Goal: Task Accomplishment & Management: Manage account settings

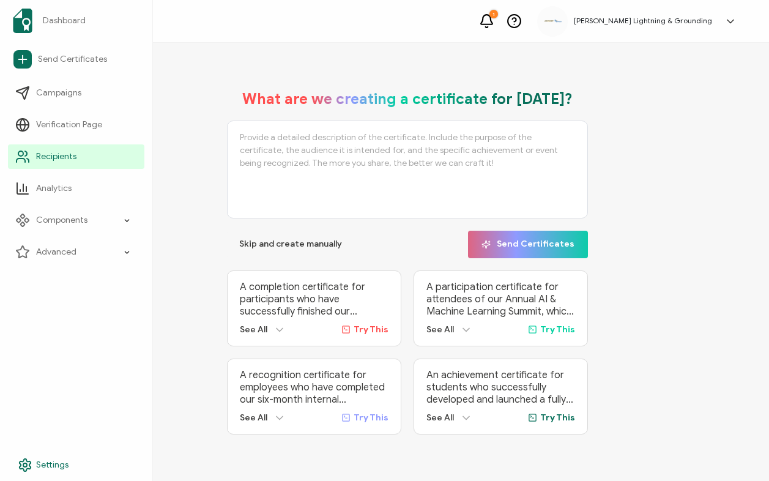
drag, startPoint x: 10, startPoint y: 162, endPoint x: 86, endPoint y: 458, distance: 306.5
click at [10, 162] on link "Recipients" at bounding box center [76, 156] width 136 height 24
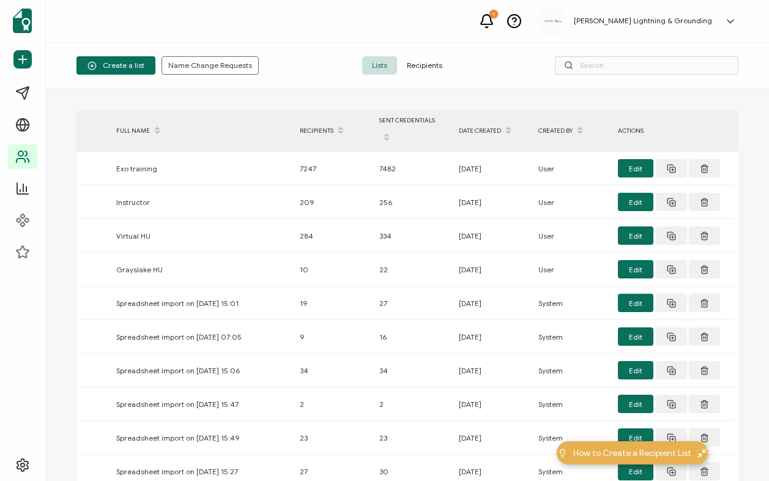
drag, startPoint x: 411, startPoint y: 67, endPoint x: 466, endPoint y: 65, distance: 55.1
click at [411, 67] on span "Recipients" at bounding box center [424, 65] width 55 height 18
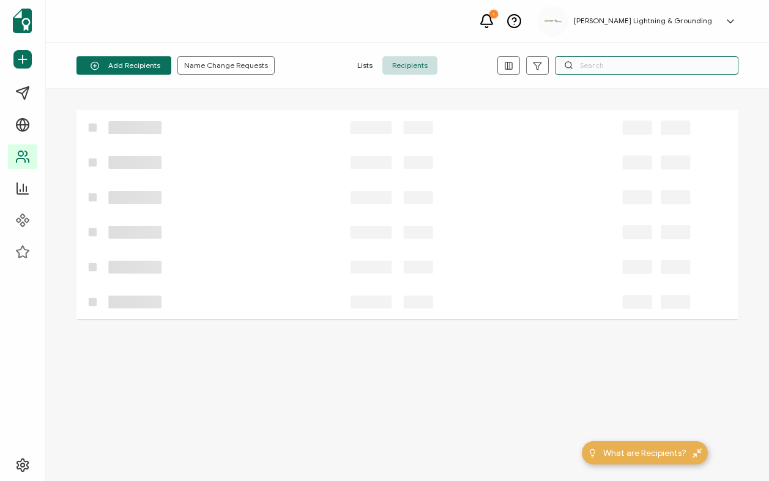
click at [619, 65] on input "text" at bounding box center [647, 65] width 184 height 18
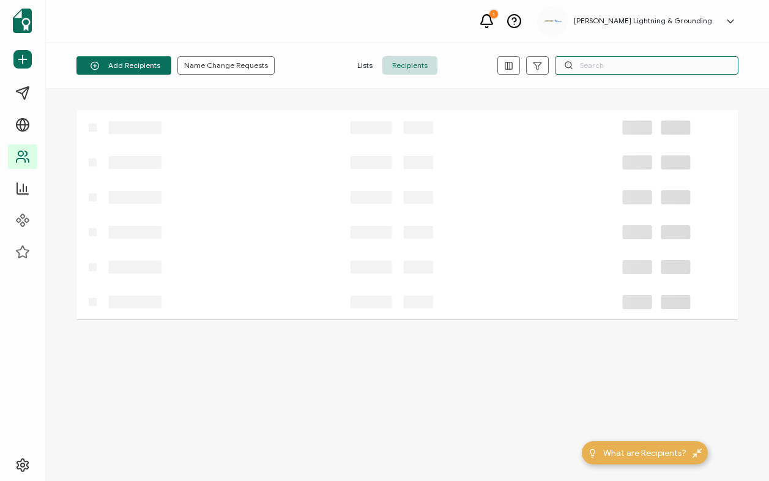
paste input "[PERSON_NAME][EMAIL_ADDRESS][DOMAIN_NAME]"
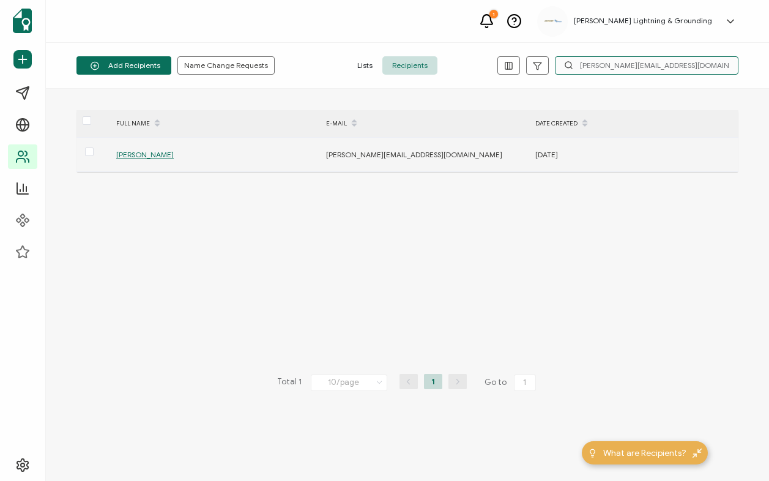
type input "[PERSON_NAME][EMAIL_ADDRESS][DOMAIN_NAME]"
click at [147, 156] on span "[PERSON_NAME]" at bounding box center [145, 154] width 58 height 9
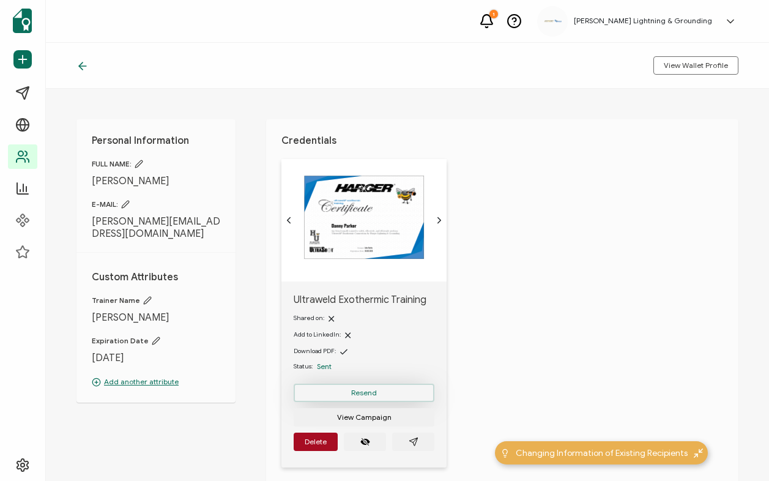
click at [308, 392] on button "Resend" at bounding box center [364, 393] width 141 height 18
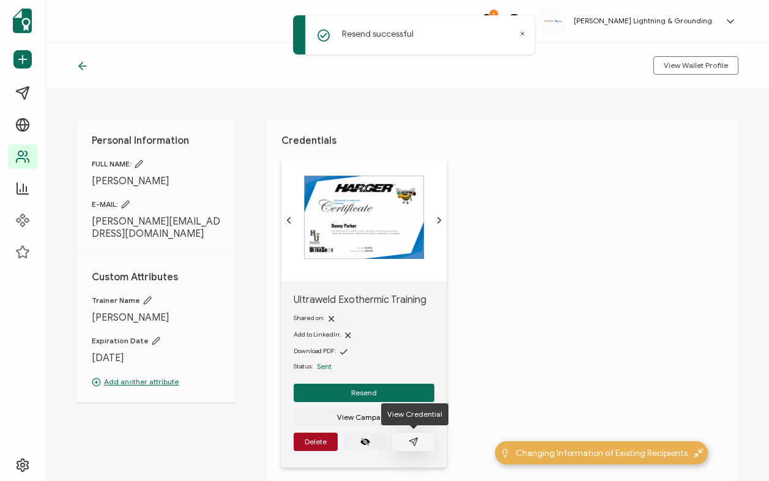
click at [420, 450] on button "button" at bounding box center [413, 442] width 42 height 18
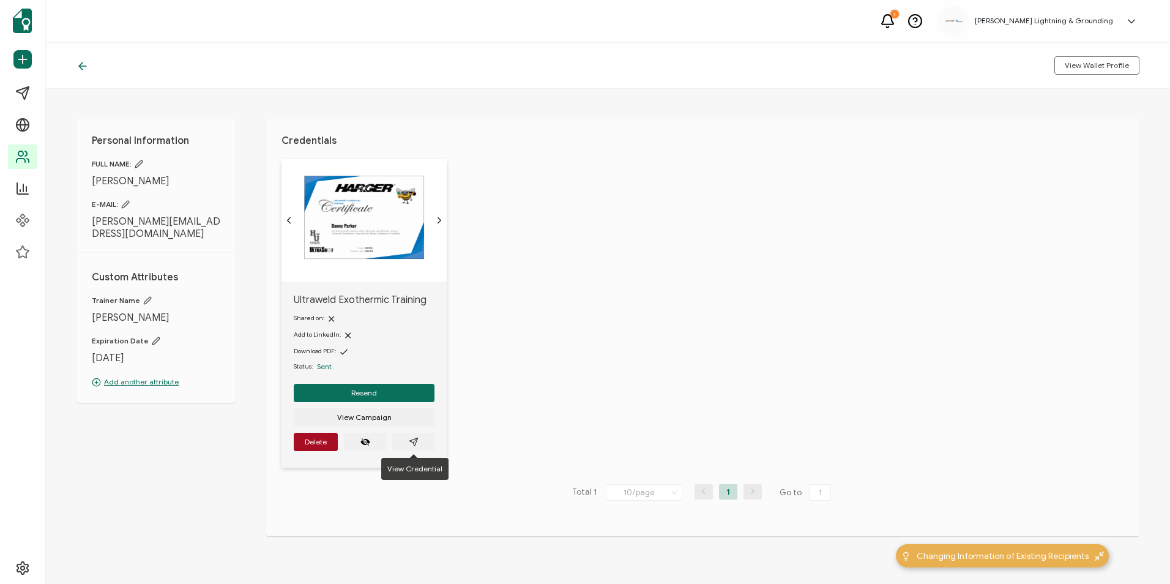
click at [73, 69] on div "View Wallet Profile" at bounding box center [608, 66] width 1124 height 46
click at [80, 67] on icon at bounding box center [81, 65] width 4 height 7
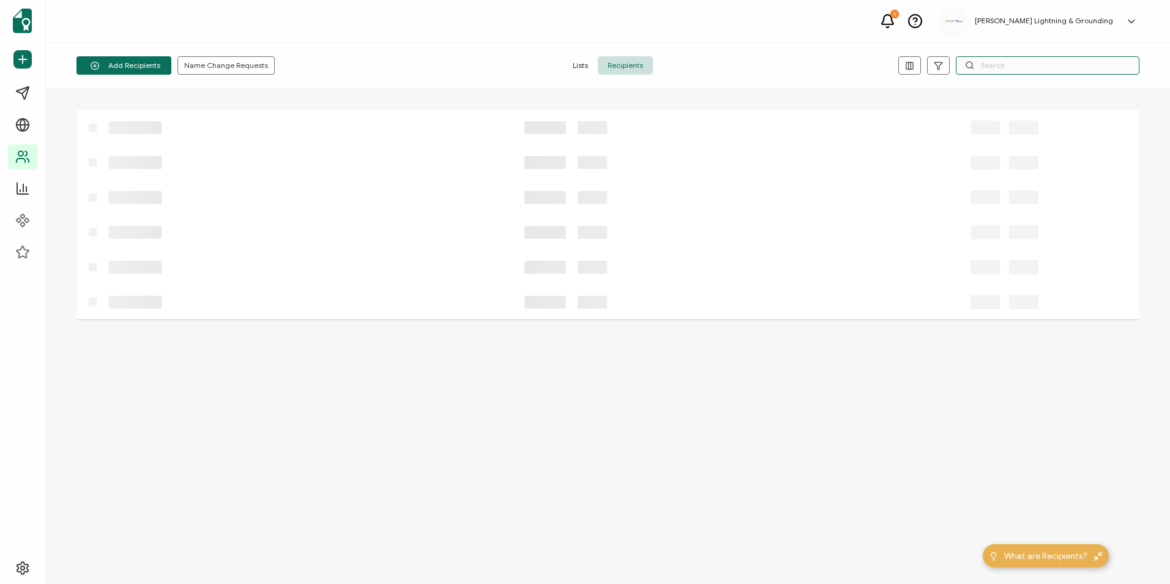
click at [769, 65] on input "text" at bounding box center [1048, 65] width 184 height 18
paste input "[EMAIL_ADDRESS][DOMAIN_NAME]"
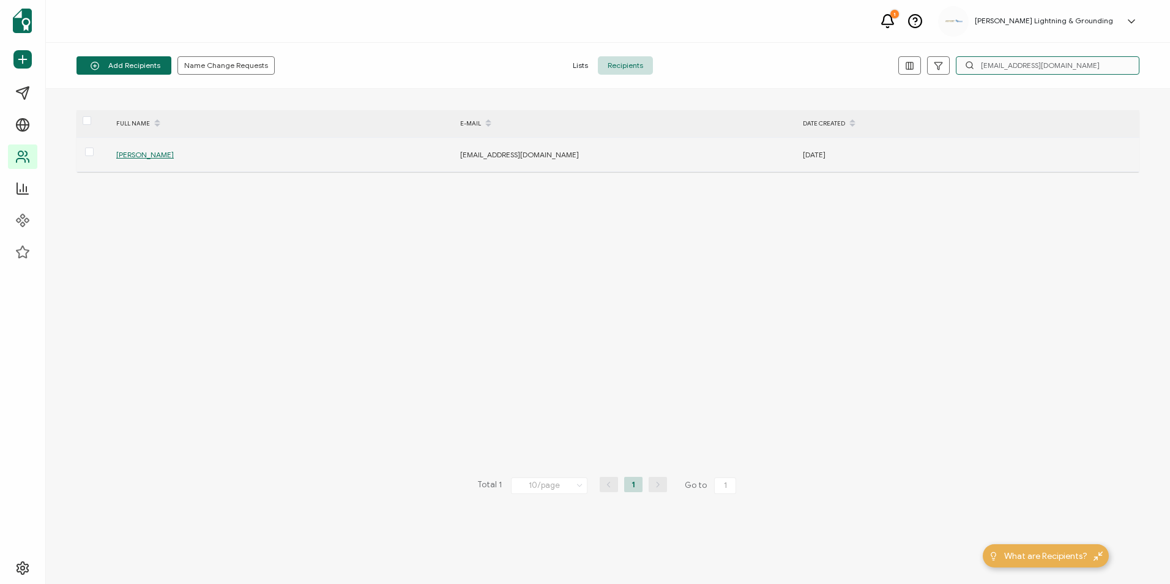
type input "[EMAIL_ADDRESS][DOMAIN_NAME]"
click at [129, 155] on span "[PERSON_NAME]" at bounding box center [145, 154] width 58 height 9
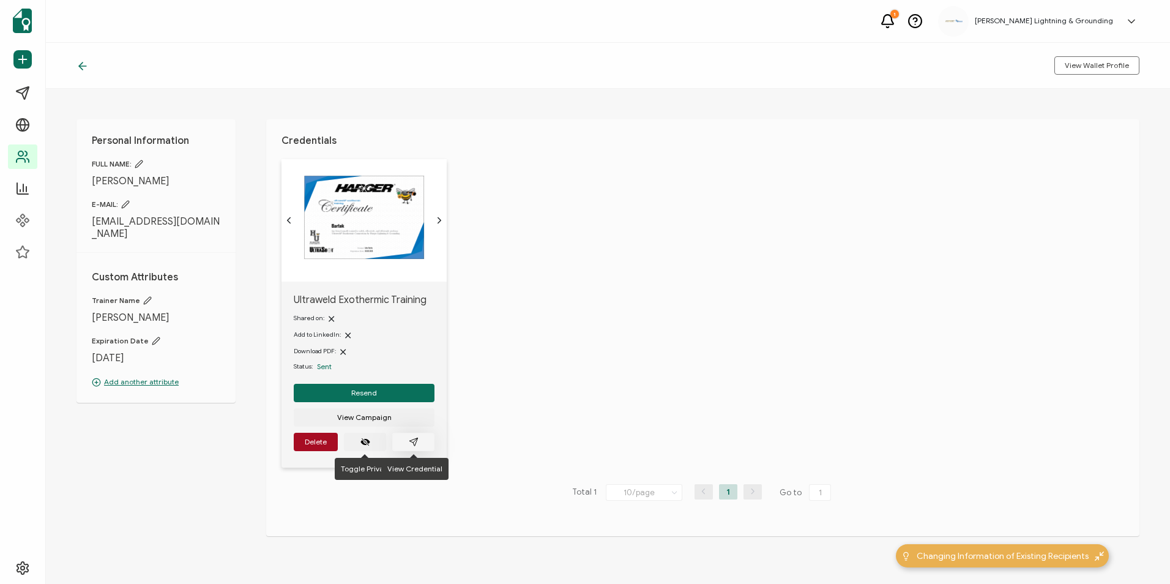
click at [411, 446] on icon "paper plane outline" at bounding box center [414, 442] width 10 height 10
click at [84, 61] on icon at bounding box center [83, 66] width 12 height 12
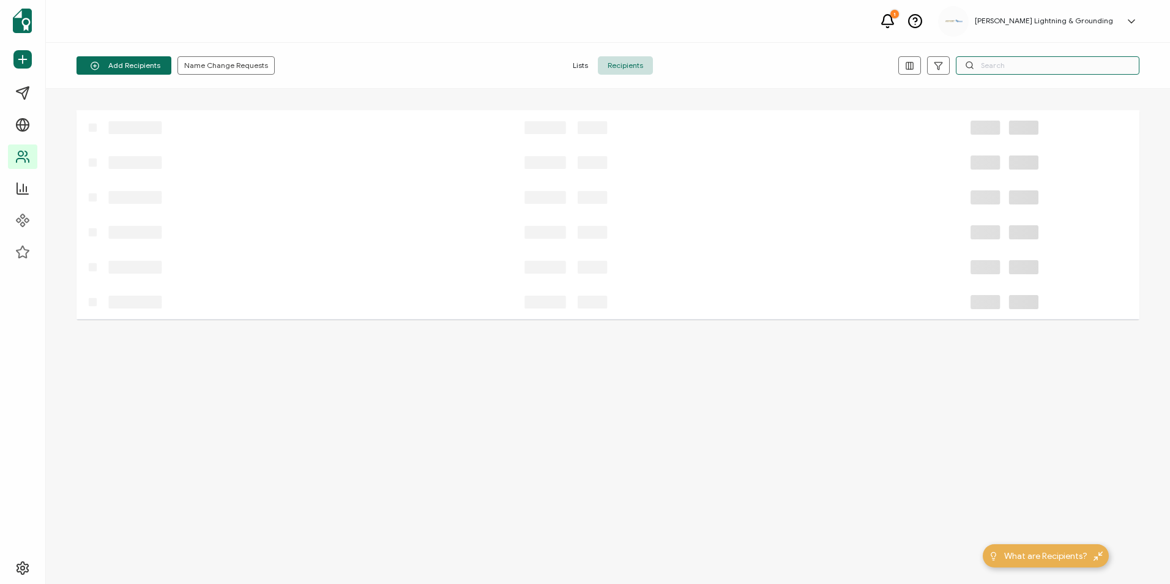
click at [769, 65] on input "text" at bounding box center [1048, 65] width 184 height 18
paste input "[PERSON_NAME][EMAIL_ADDRESS][PERSON_NAME][DOMAIN_NAME]"
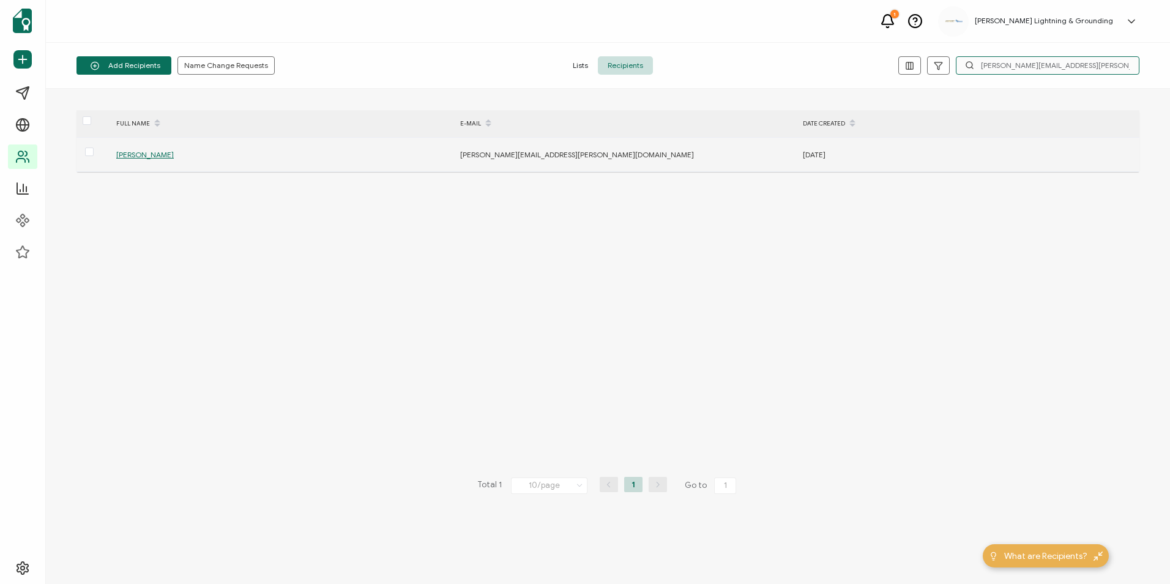
type input "[PERSON_NAME][EMAIL_ADDRESS][PERSON_NAME][DOMAIN_NAME]"
click at [143, 151] on span "[PERSON_NAME]" at bounding box center [145, 154] width 58 height 9
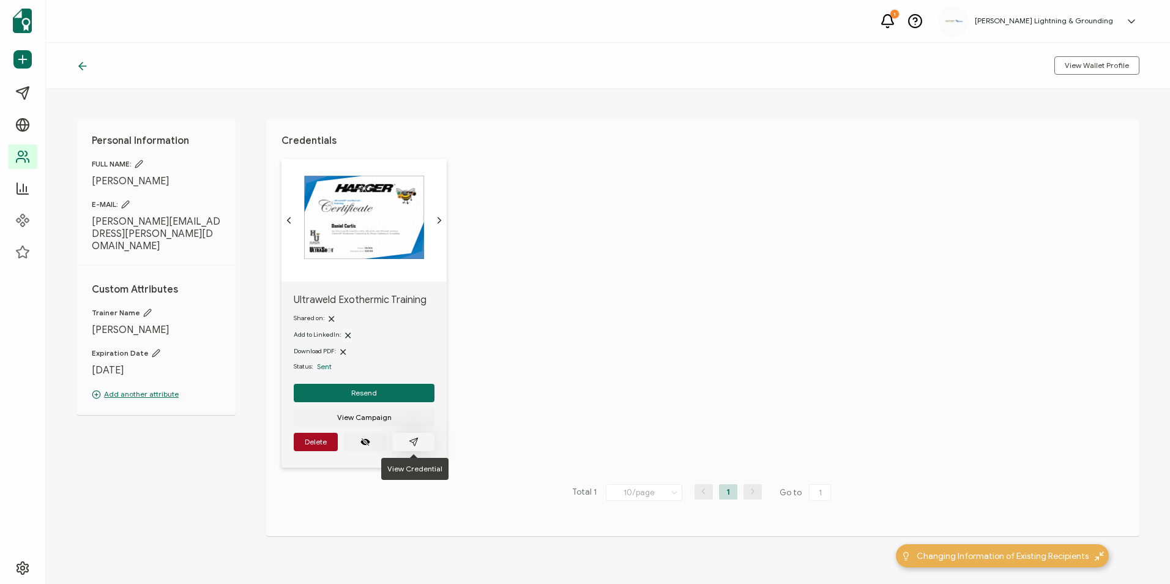
click at [411, 444] on icon "paper plane outline" at bounding box center [414, 442] width 10 height 10
click at [79, 65] on icon at bounding box center [81, 65] width 4 height 7
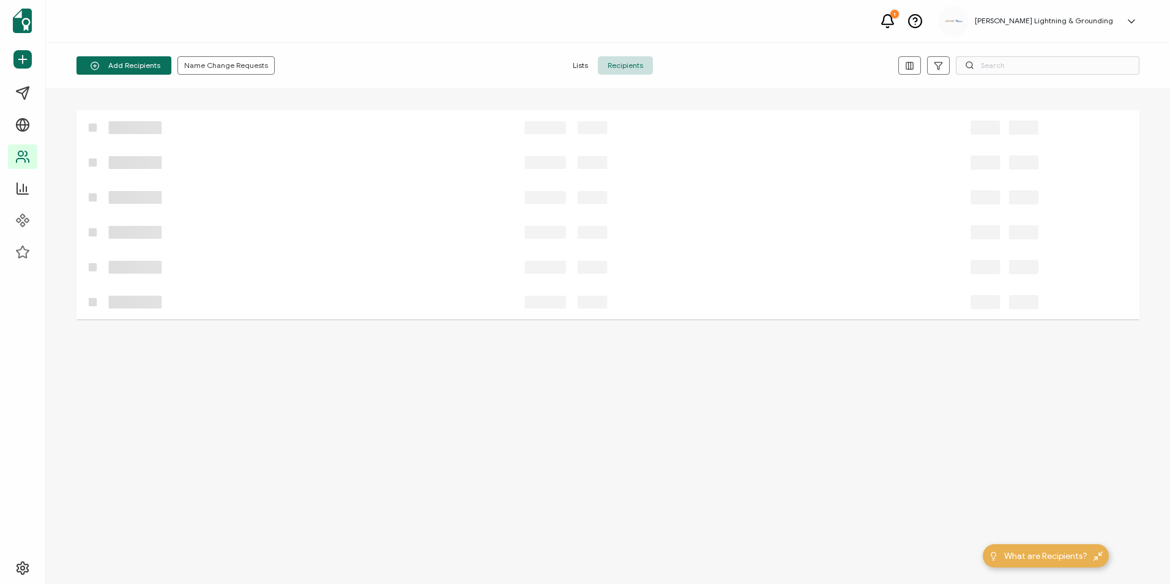
click at [769, 56] on div "Add Recipients Upload Spreadsheet Add a Single Recipient Name Change Requests L…" at bounding box center [608, 66] width 1124 height 46
click at [769, 60] on input "text" at bounding box center [1048, 65] width 184 height 18
paste input "[PERSON_NAME][EMAIL_ADDRESS][DOMAIN_NAME]"
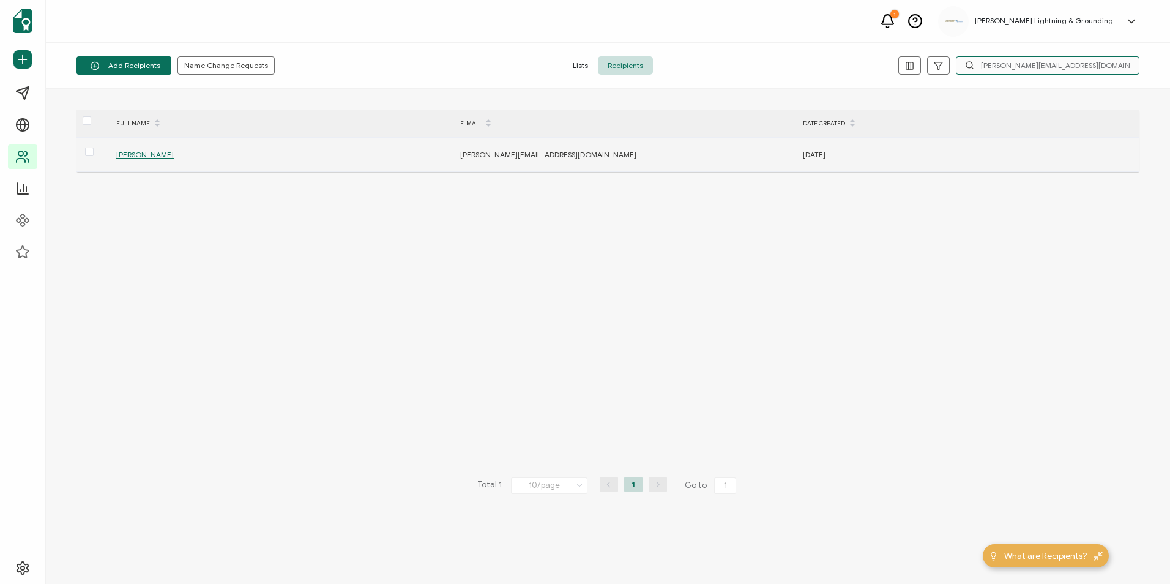
type input "[PERSON_NAME][EMAIL_ADDRESS][DOMAIN_NAME]"
click at [154, 157] on span "[PERSON_NAME]" at bounding box center [145, 154] width 58 height 9
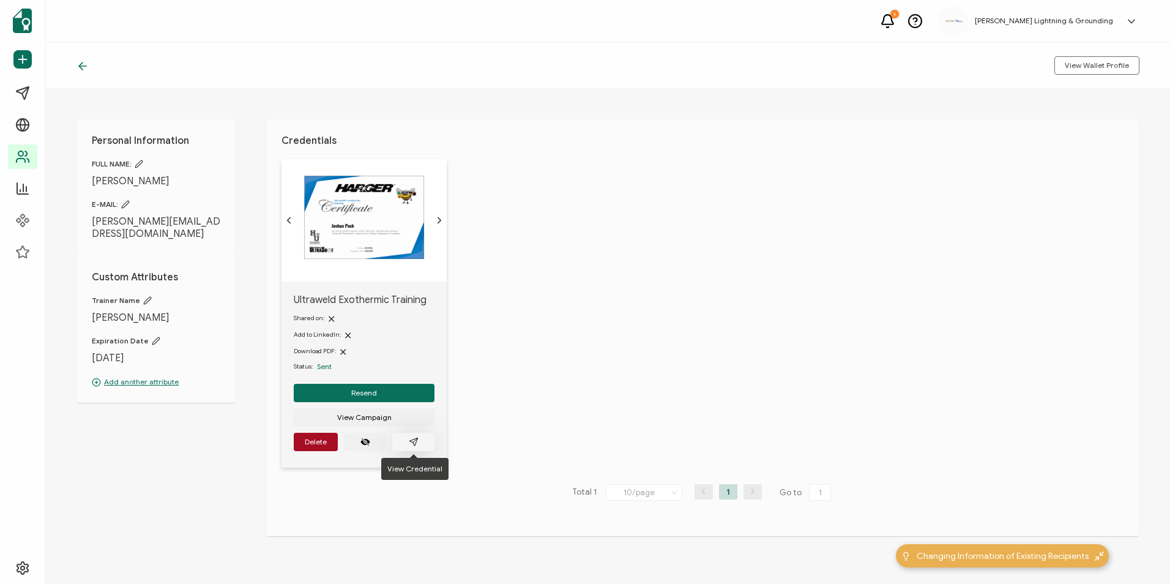
click at [429, 449] on button "button" at bounding box center [413, 442] width 42 height 18
click at [84, 65] on icon at bounding box center [83, 66] width 12 height 12
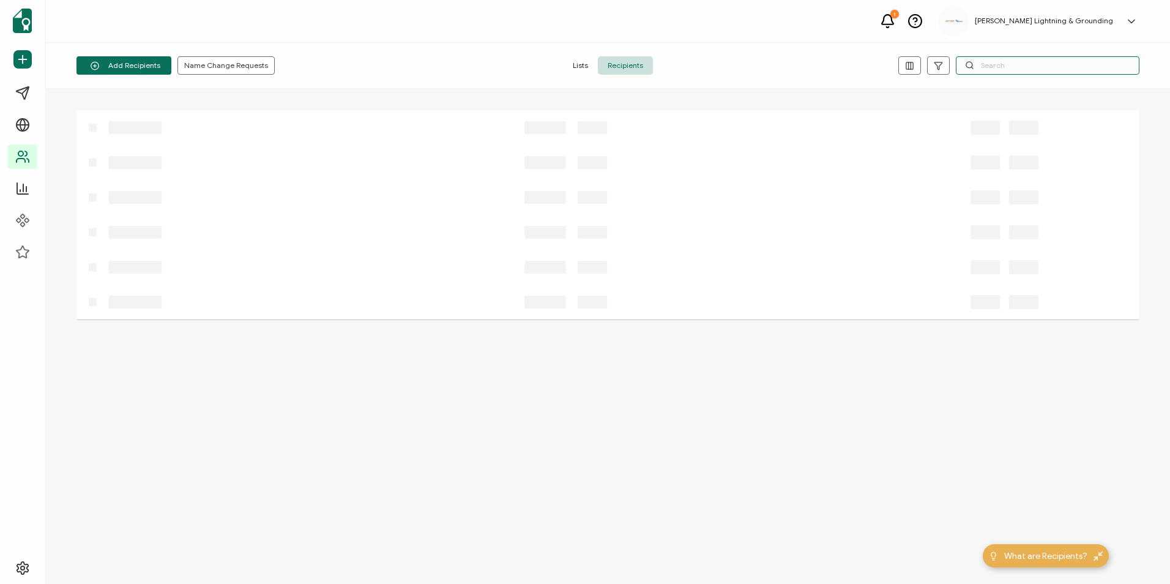
click at [769, 61] on input "text" at bounding box center [1048, 65] width 184 height 18
paste input "[PERSON_NAME][EMAIL_ADDRESS][PERSON_NAME][DOMAIN_NAME]"
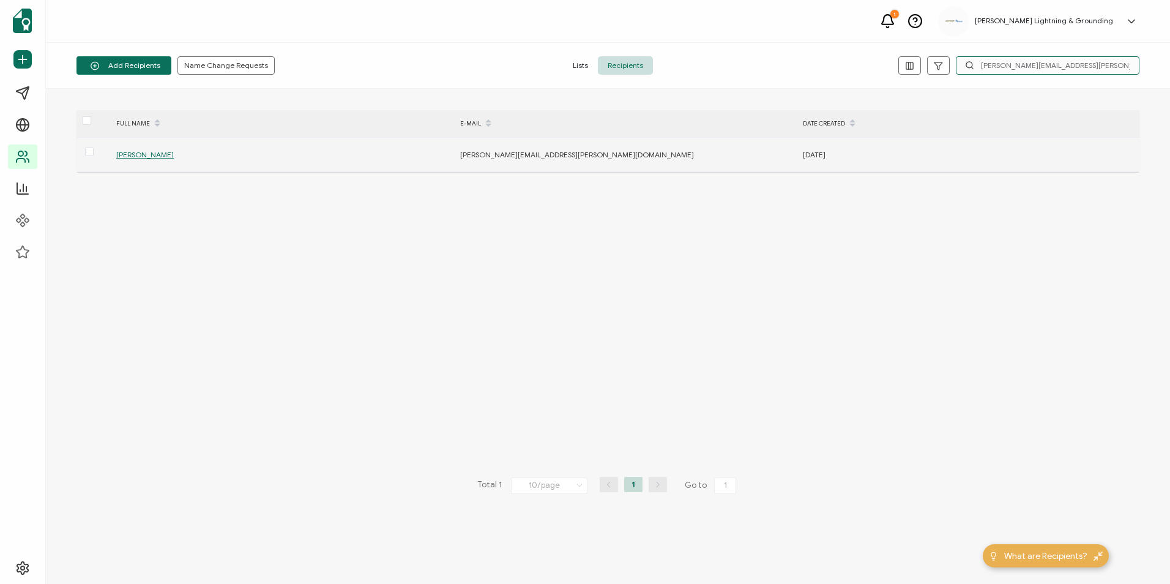
type input "[PERSON_NAME][EMAIL_ADDRESS][PERSON_NAME][DOMAIN_NAME]"
click at [143, 158] on span "[PERSON_NAME]" at bounding box center [145, 154] width 58 height 9
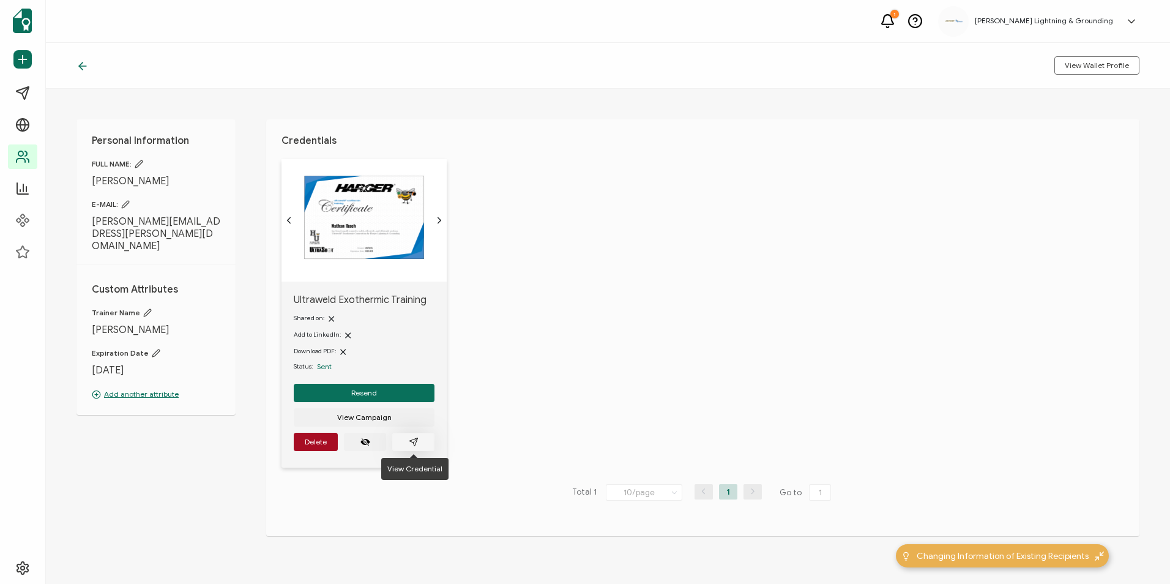
click at [420, 439] on button "button" at bounding box center [413, 442] width 42 height 18
click at [84, 69] on icon at bounding box center [83, 66] width 12 height 12
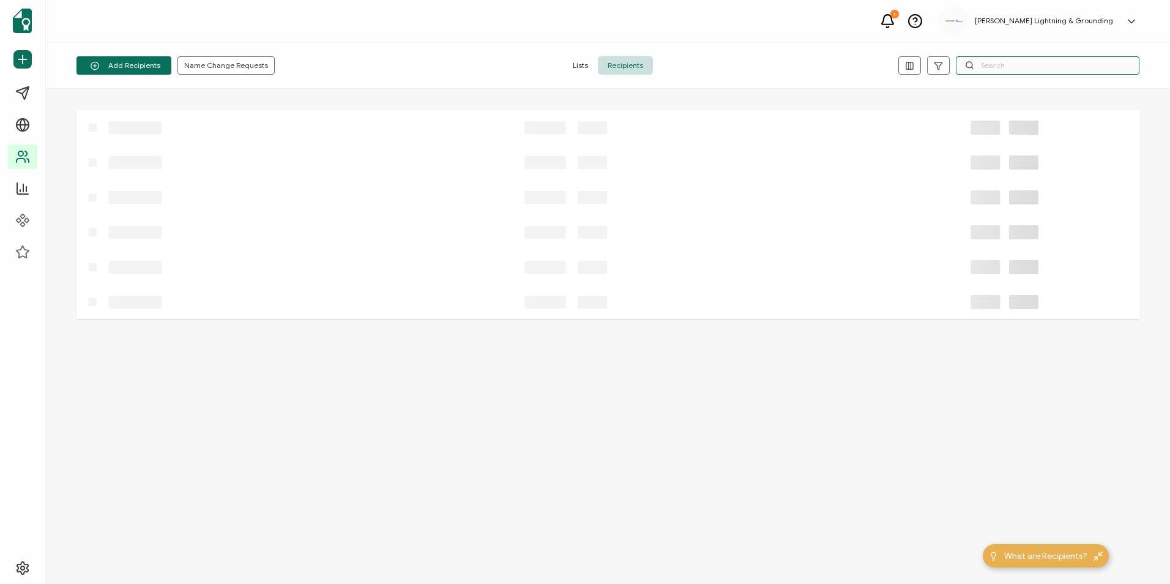
click at [769, 67] on input "text" at bounding box center [1048, 65] width 184 height 18
paste input "[EMAIL_ADDRESS][DOMAIN_NAME]"
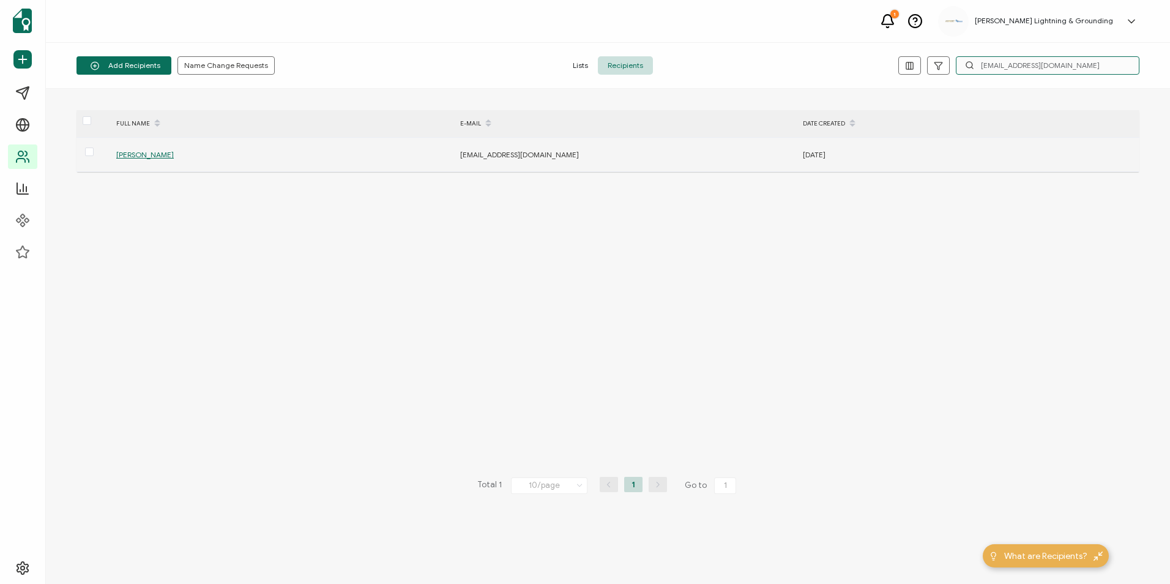
type input "[EMAIL_ADDRESS][DOMAIN_NAME]"
click at [126, 152] on span "[PERSON_NAME]" at bounding box center [145, 154] width 58 height 9
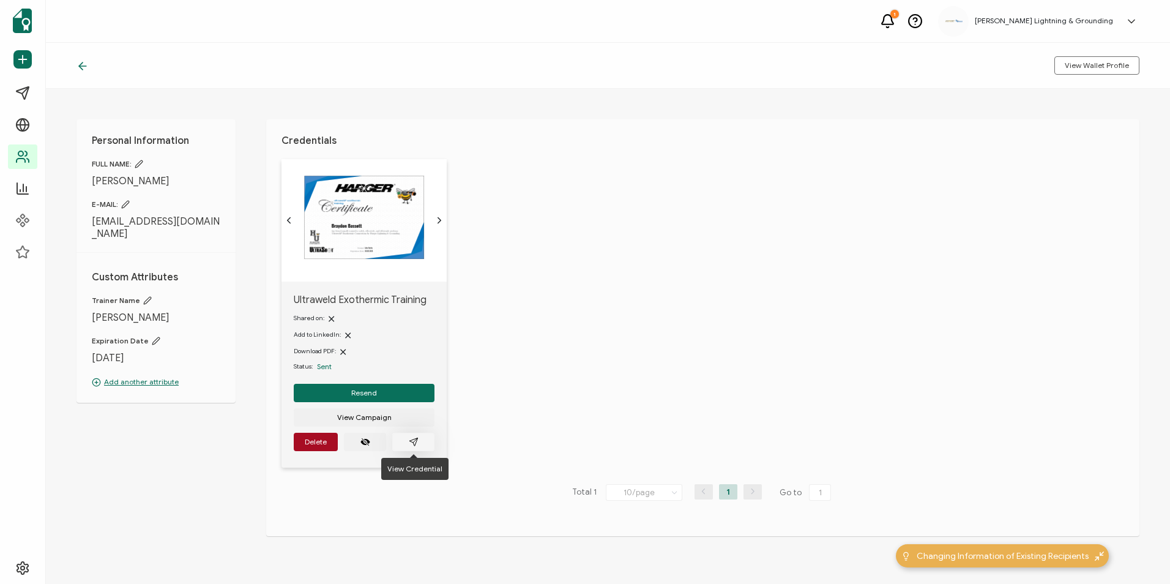
click at [426, 444] on button "button" at bounding box center [413, 442] width 42 height 18
click at [86, 62] on icon at bounding box center [83, 66] width 12 height 12
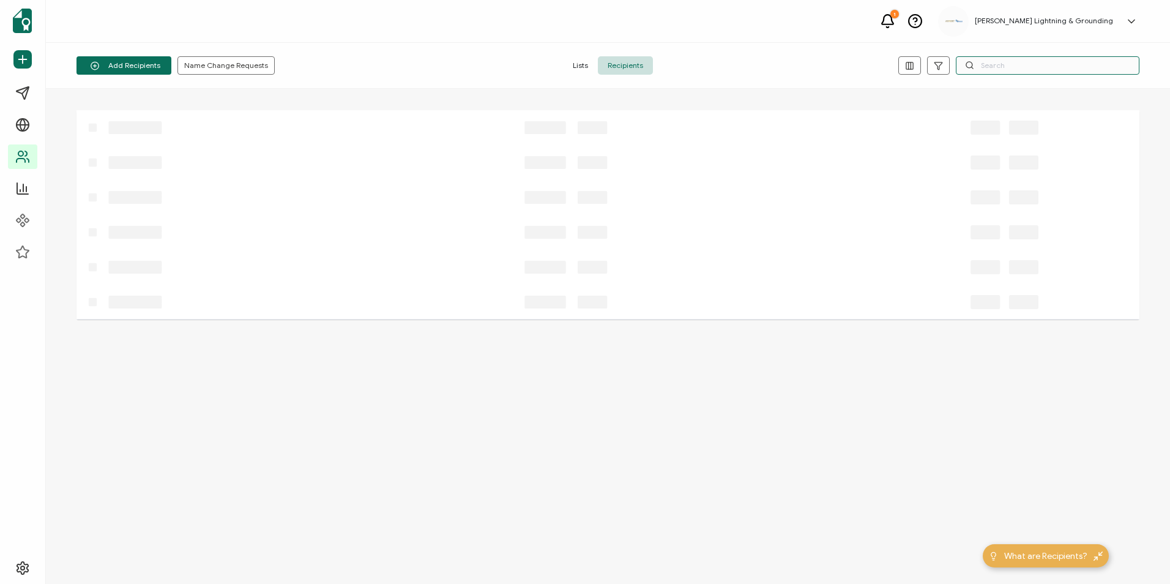
click at [769, 74] on input "text" at bounding box center [1048, 65] width 184 height 18
paste input "[PERSON_NAME][EMAIL_ADDRESS][PERSON_NAME][DOMAIN_NAME]"
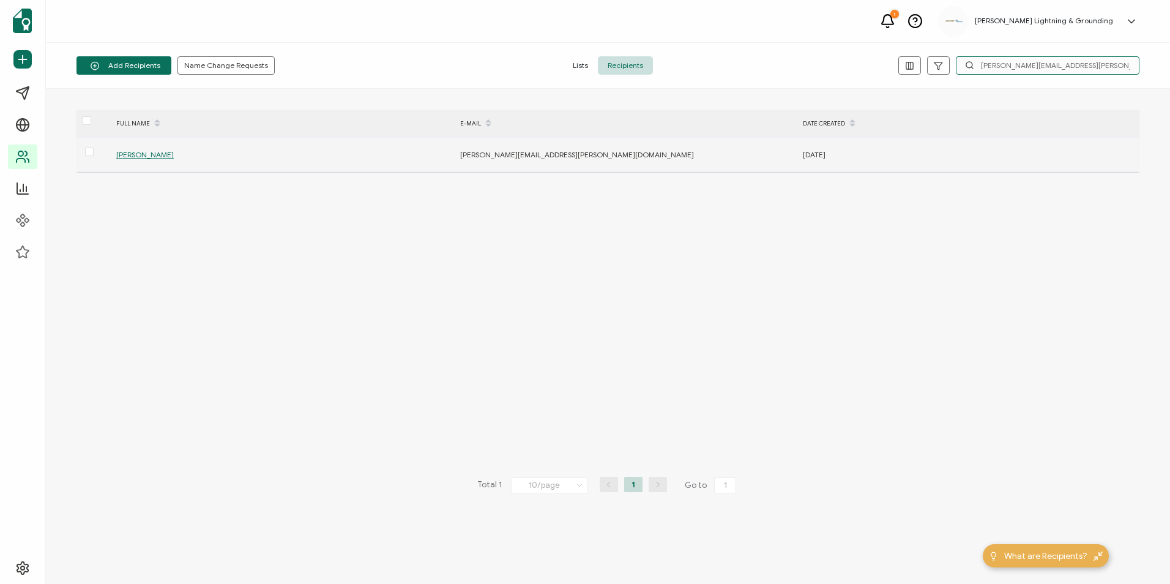
type input "[PERSON_NAME][EMAIL_ADDRESS][PERSON_NAME][DOMAIN_NAME]"
click at [140, 153] on span "[PERSON_NAME]" at bounding box center [145, 154] width 58 height 9
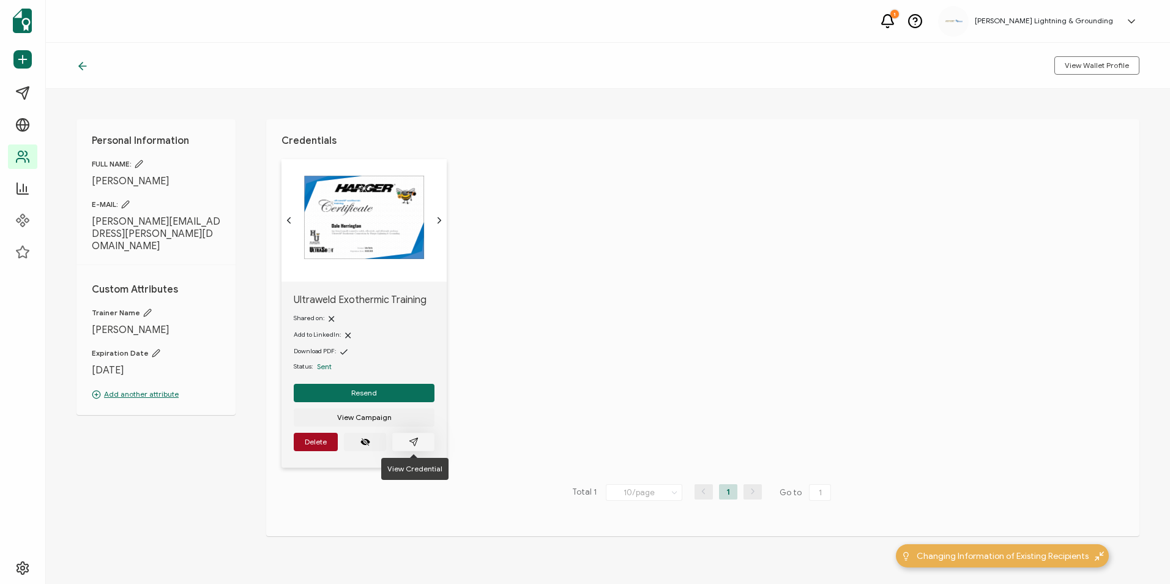
click at [421, 446] on button "button" at bounding box center [413, 442] width 42 height 18
click at [84, 64] on icon at bounding box center [83, 66] width 12 height 12
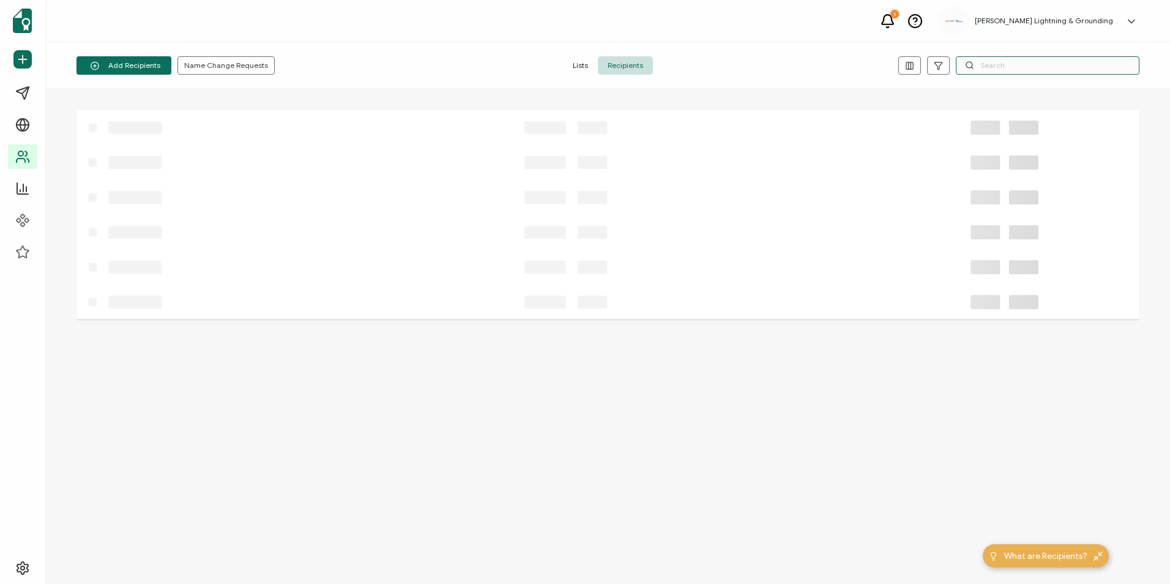
click at [769, 58] on input "text" at bounding box center [1048, 65] width 184 height 18
click at [769, 64] on input "text" at bounding box center [1048, 65] width 184 height 18
paste input "[EMAIL_ADDRESS][DOMAIN_NAME]"
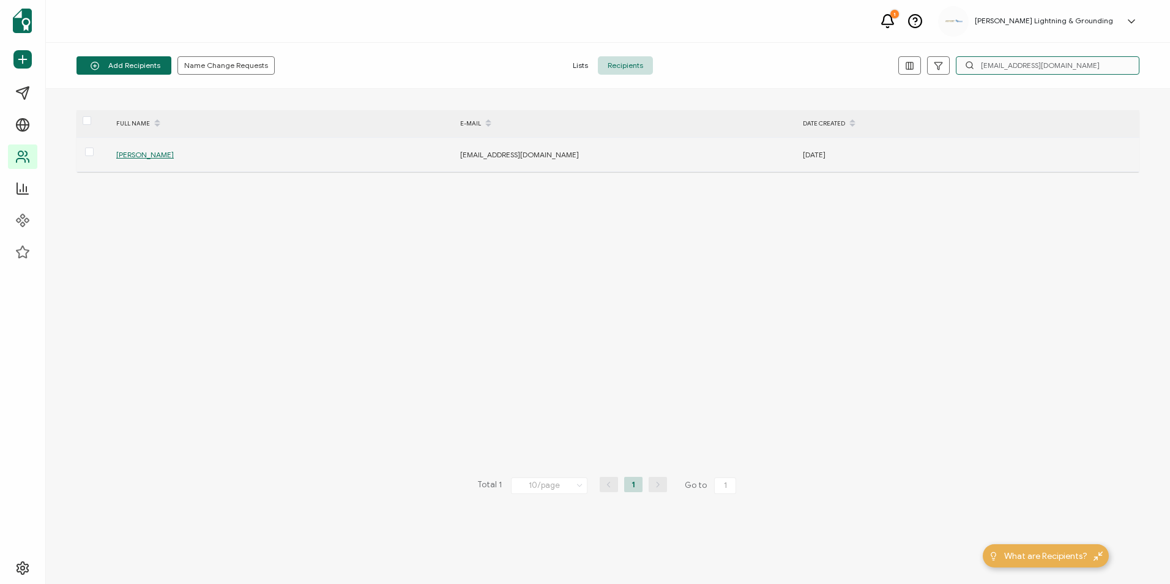
type input "[EMAIL_ADDRESS][DOMAIN_NAME]"
click at [144, 152] on span "[PERSON_NAME]" at bounding box center [145, 154] width 58 height 9
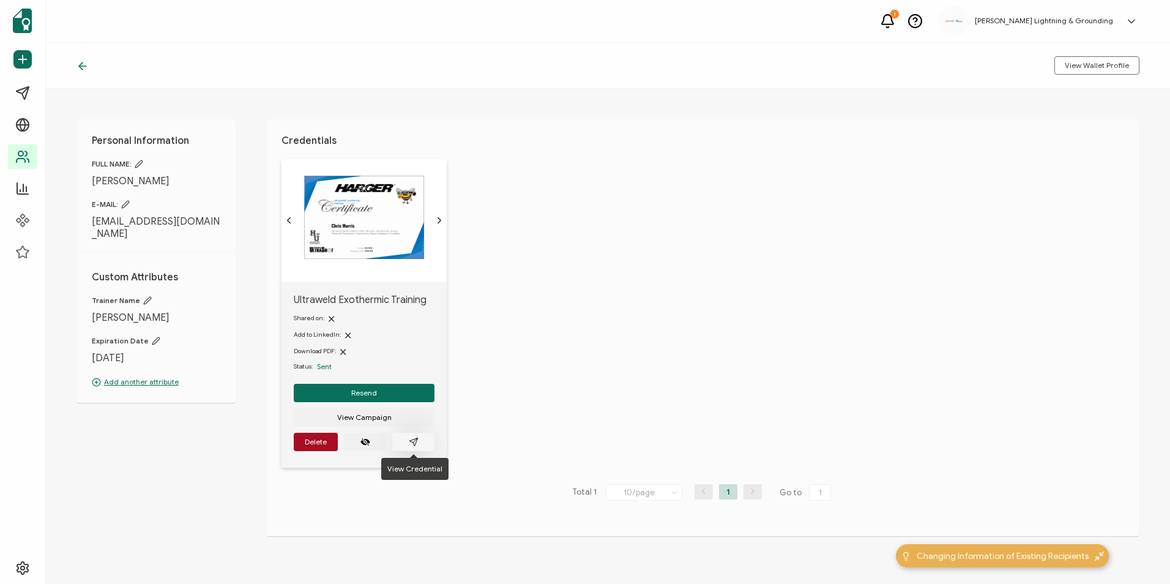
click at [419, 445] on button "button" at bounding box center [413, 442] width 42 height 18
click at [87, 60] on icon at bounding box center [83, 66] width 12 height 12
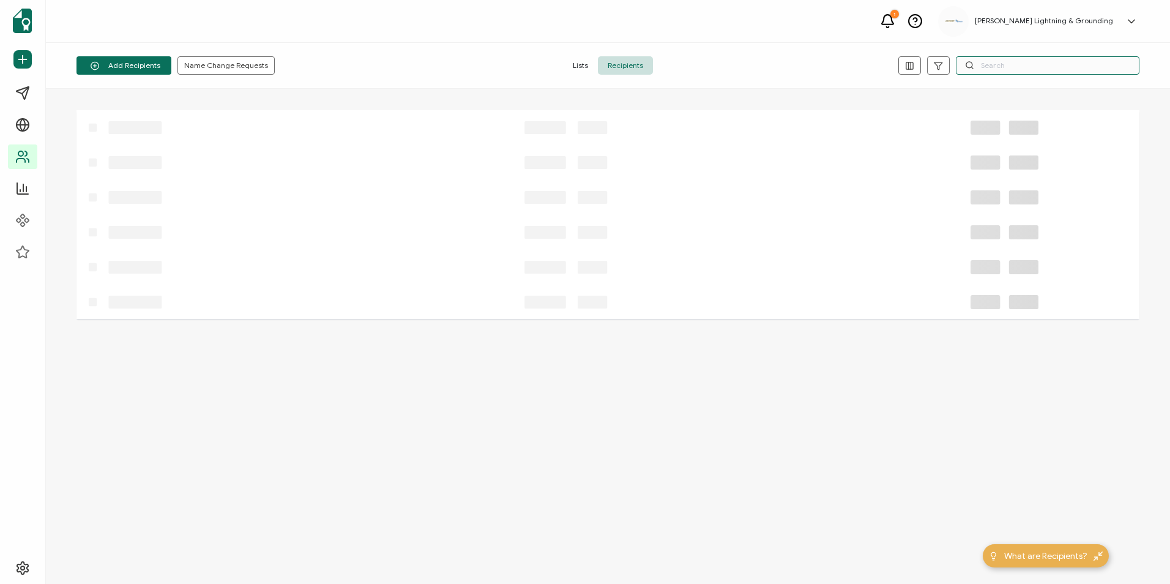
click at [769, 69] on input "text" at bounding box center [1048, 65] width 184 height 18
paste input "[EMAIL_ADDRESS][DOMAIN_NAME]"
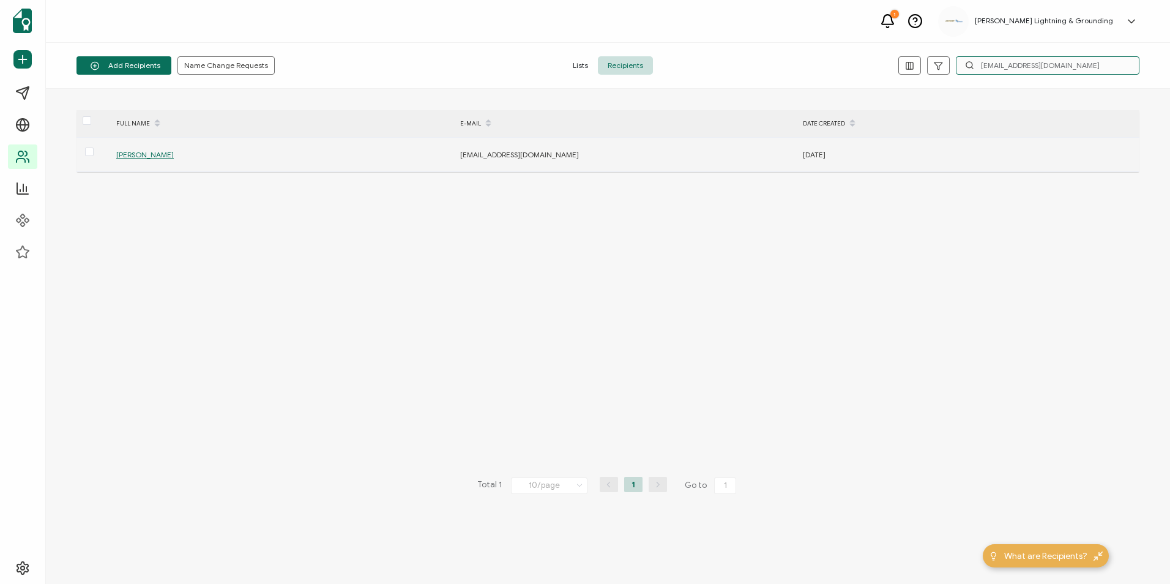
type input "[EMAIL_ADDRESS][DOMAIN_NAME]"
click at [140, 155] on span "[PERSON_NAME]" at bounding box center [145, 154] width 58 height 9
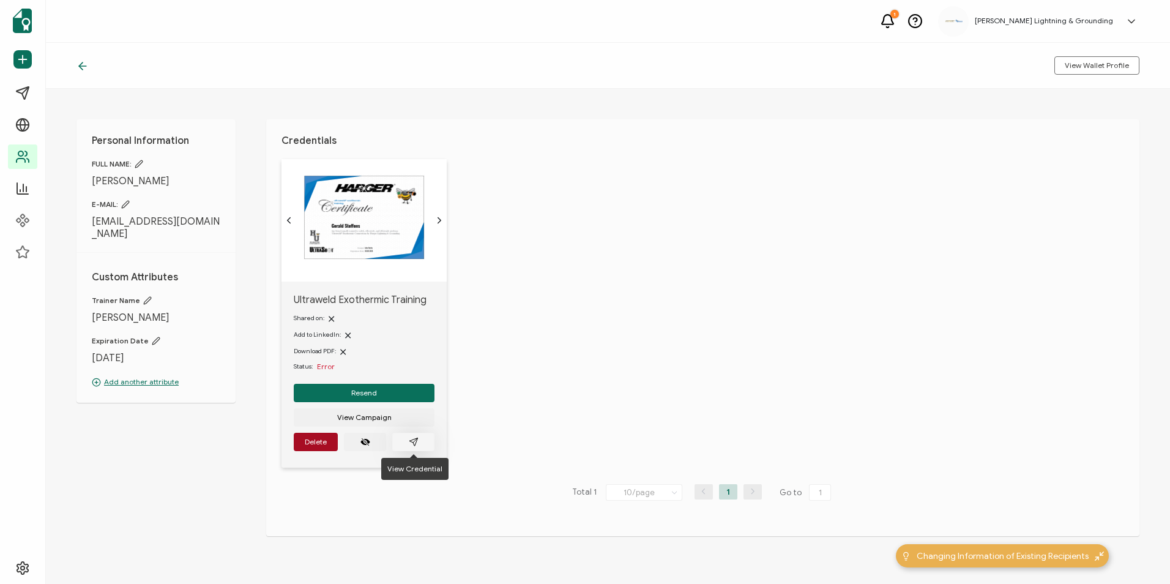
click at [419, 445] on button "button" at bounding box center [413, 442] width 42 height 18
click at [84, 64] on icon at bounding box center [83, 66] width 12 height 12
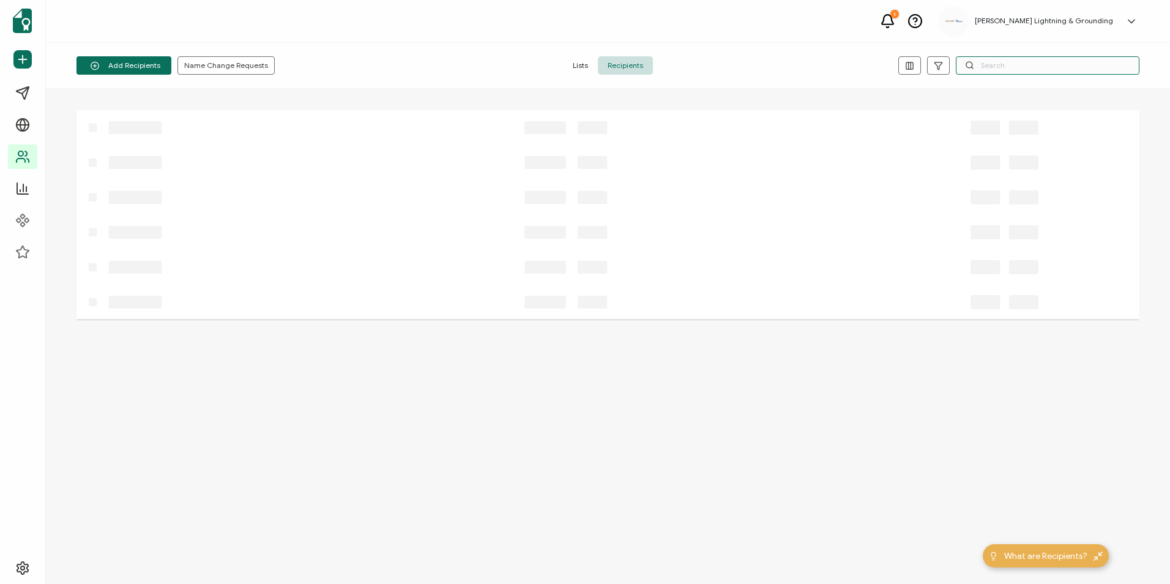
click at [769, 69] on input "text" at bounding box center [1048, 65] width 184 height 18
paste input "[PERSON_NAME][EMAIL_ADDRESS][DOMAIN_NAME]"
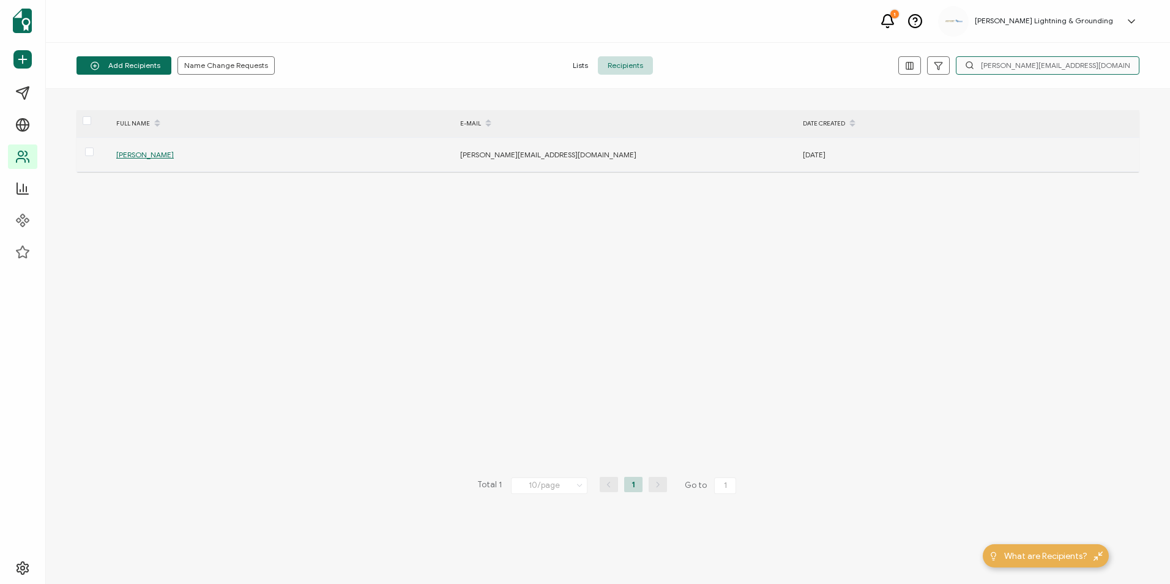
type input "[PERSON_NAME][EMAIL_ADDRESS][DOMAIN_NAME]"
click at [130, 154] on span "[PERSON_NAME]" at bounding box center [145, 154] width 58 height 9
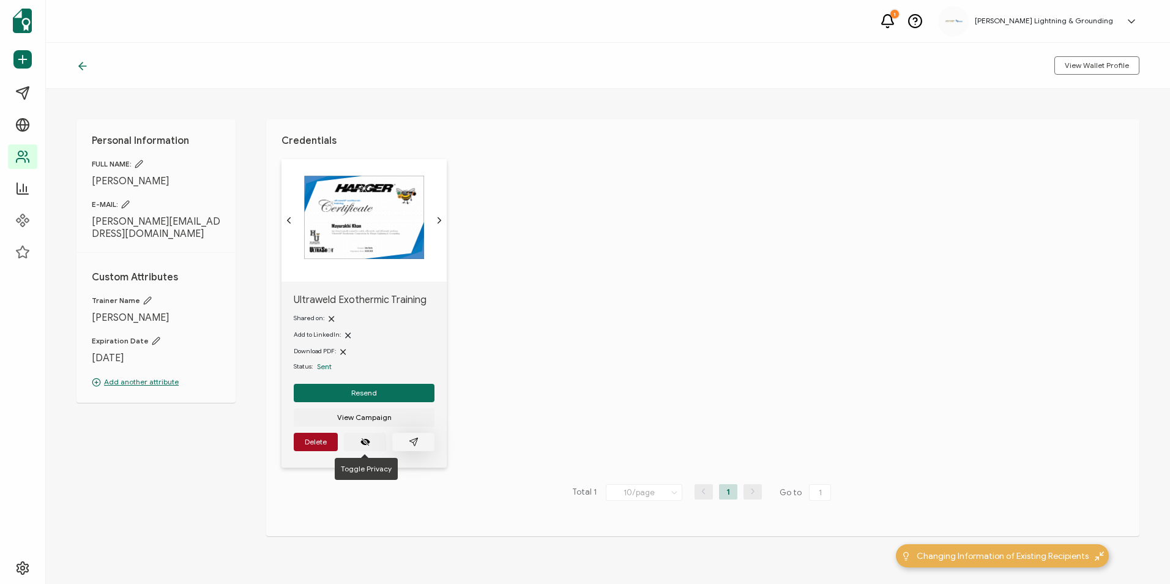
click at [411, 439] on icon "paper plane outline" at bounding box center [414, 442] width 10 height 10
click at [84, 64] on icon at bounding box center [83, 66] width 12 height 12
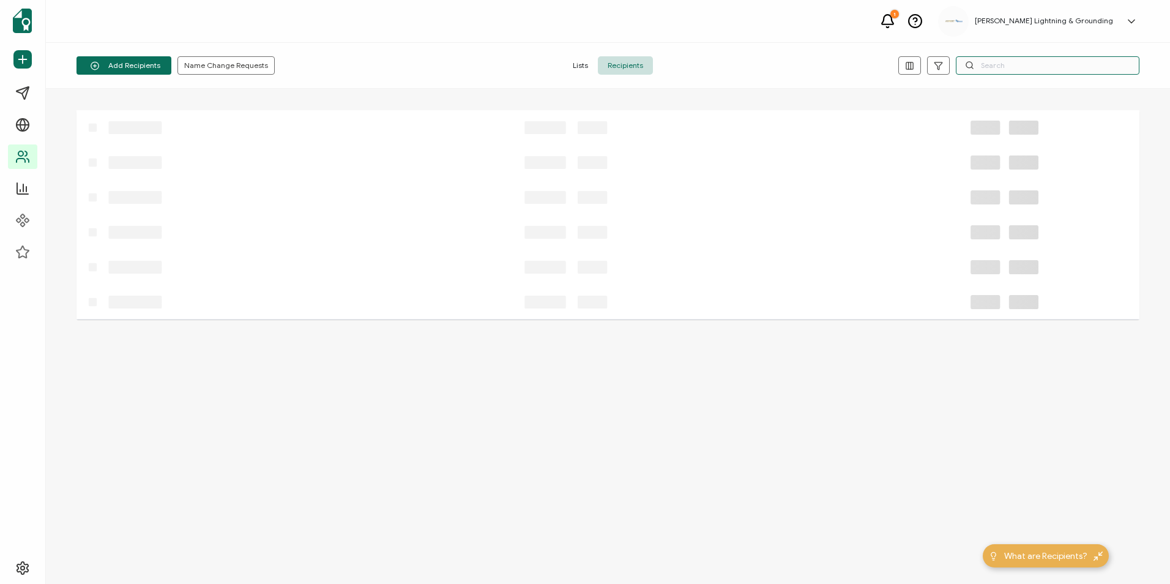
click at [769, 67] on input "text" at bounding box center [1048, 65] width 184 height 18
paste input "[EMAIL_ADDRESS][DOMAIN_NAME]"
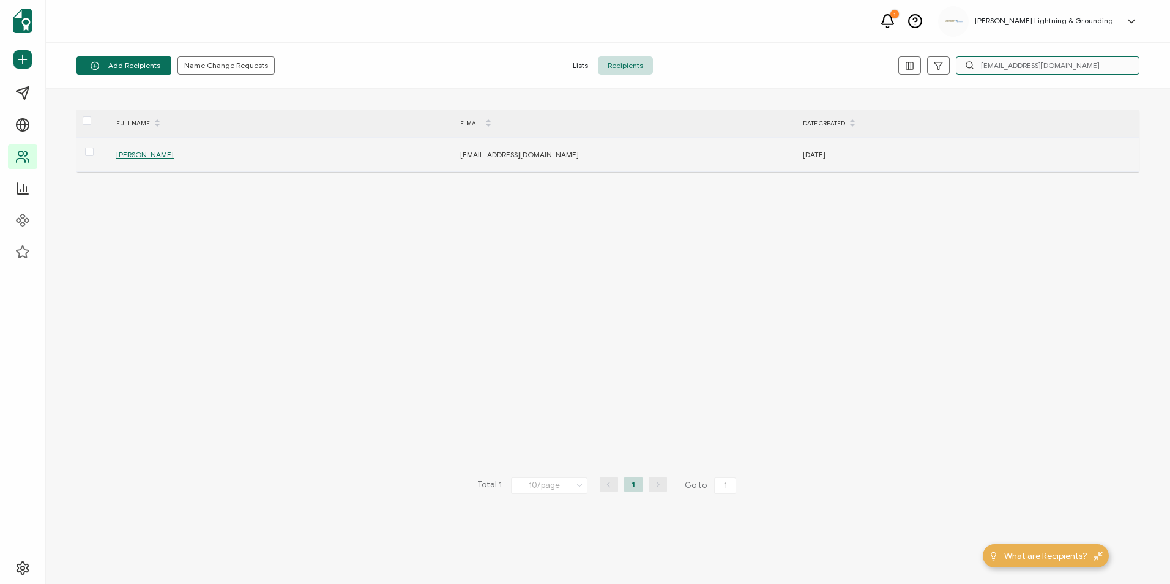
type input "[EMAIL_ADDRESS][DOMAIN_NAME]"
click at [154, 153] on span "[PERSON_NAME]" at bounding box center [145, 154] width 58 height 9
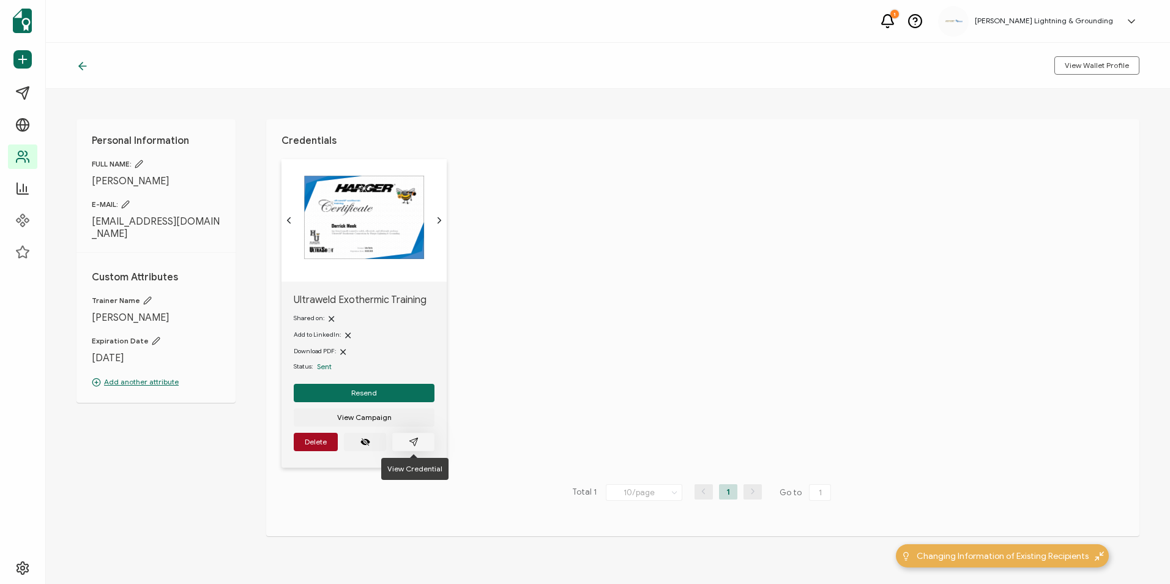
click at [426, 443] on button "button" at bounding box center [413, 442] width 42 height 18
click at [82, 65] on icon at bounding box center [83, 66] width 12 height 12
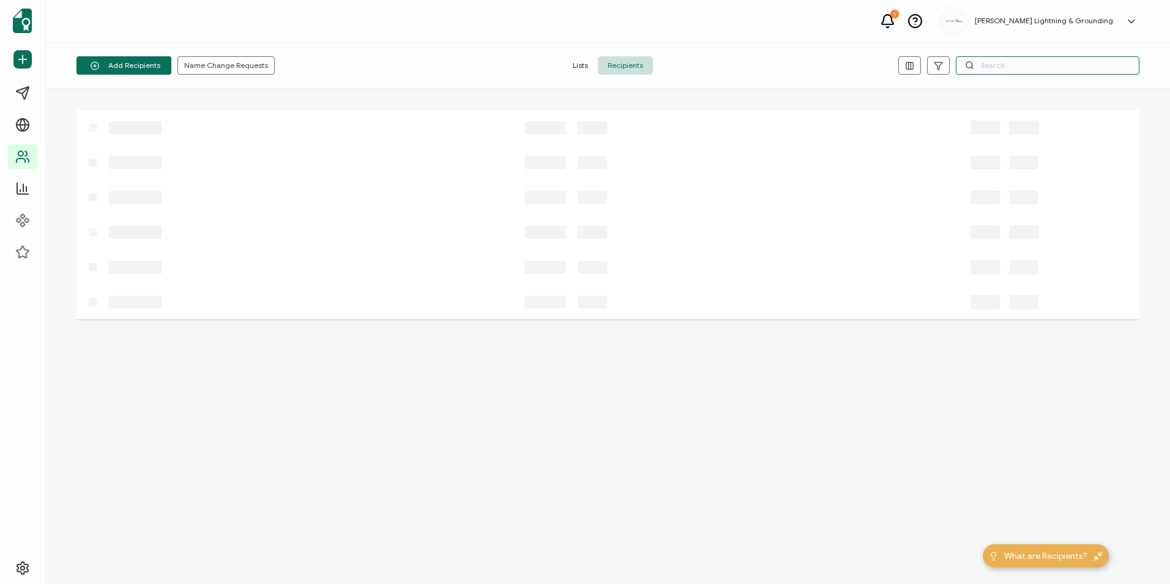
click at [769, 65] on input "text" at bounding box center [1048, 65] width 184 height 18
paste input "[EMAIL_ADDRESS][DOMAIN_NAME]"
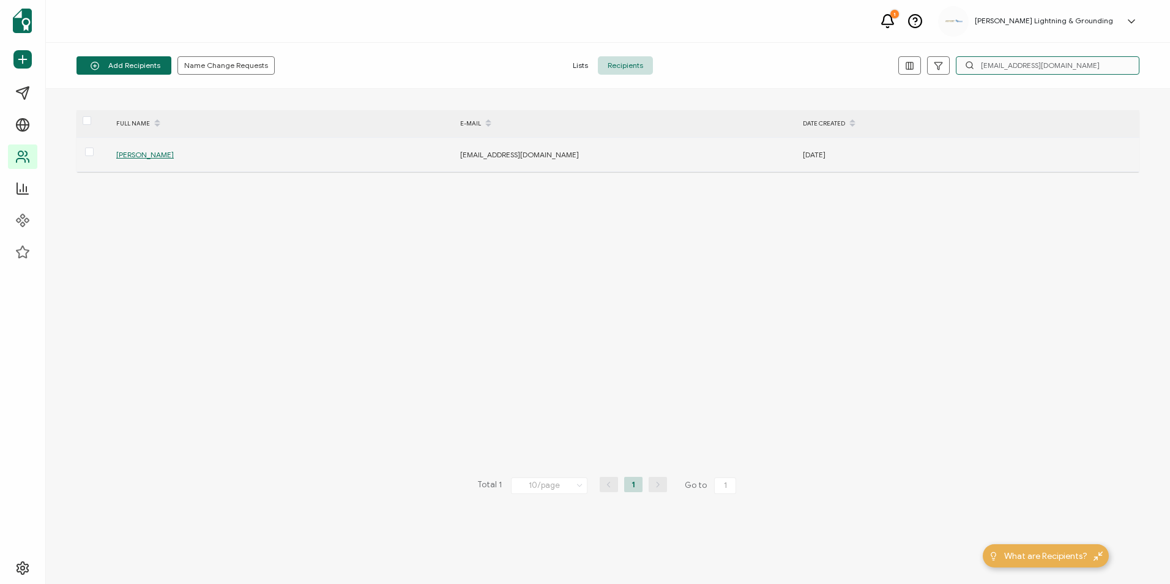
type input "[EMAIL_ADDRESS][DOMAIN_NAME]"
click at [141, 157] on span "[PERSON_NAME]" at bounding box center [145, 154] width 58 height 9
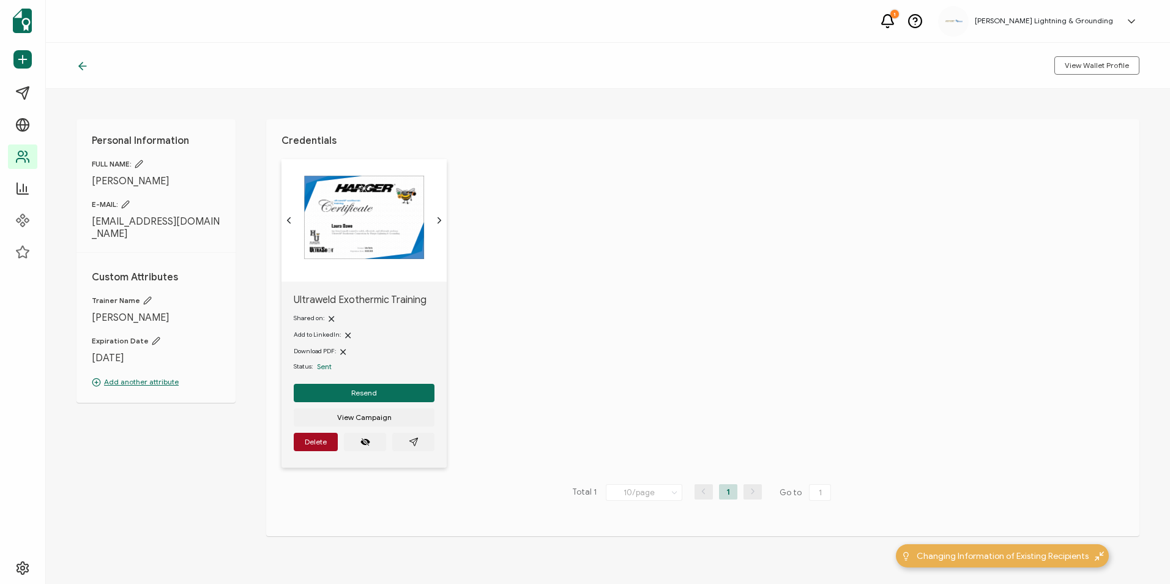
click at [80, 62] on icon at bounding box center [83, 66] width 12 height 12
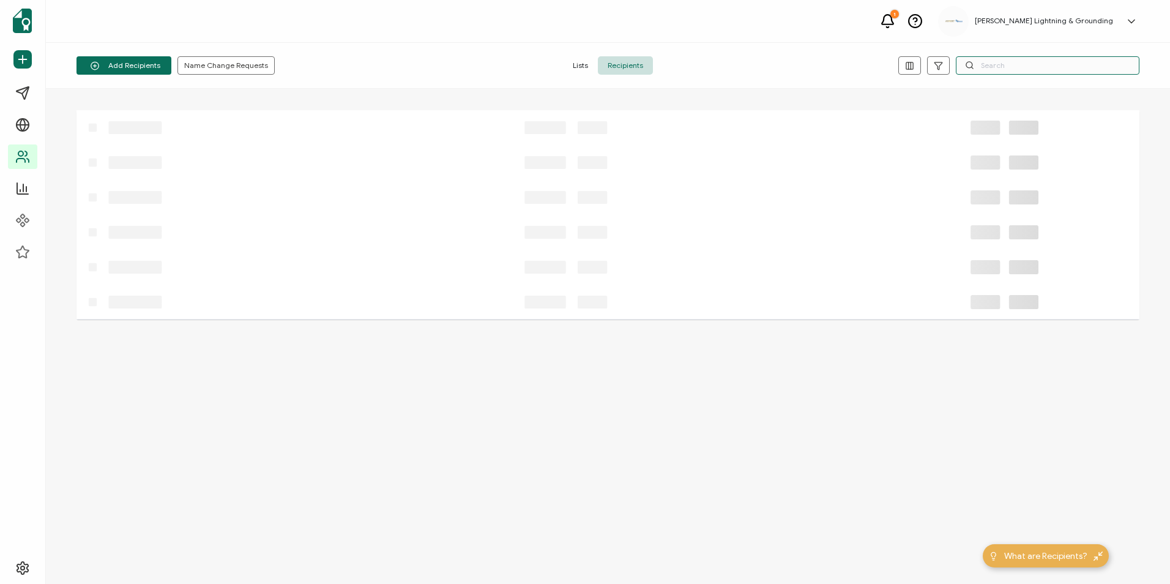
click at [769, 69] on input "text" at bounding box center [1048, 65] width 184 height 18
paste input "[PERSON_NAME]"
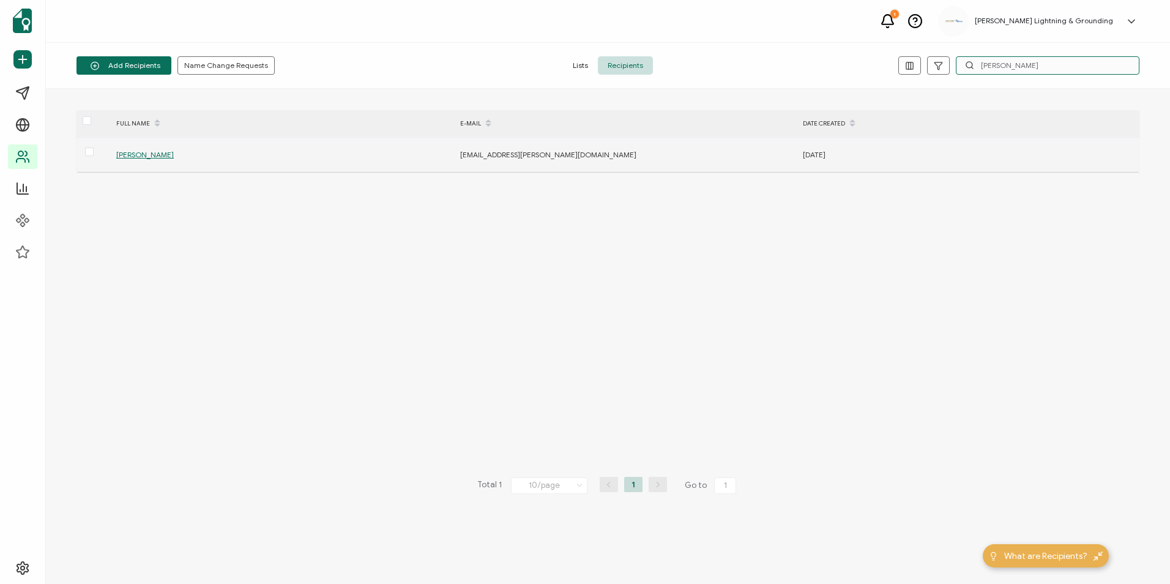
type input "[PERSON_NAME]"
click at [145, 156] on span "[PERSON_NAME]" at bounding box center [145, 154] width 58 height 9
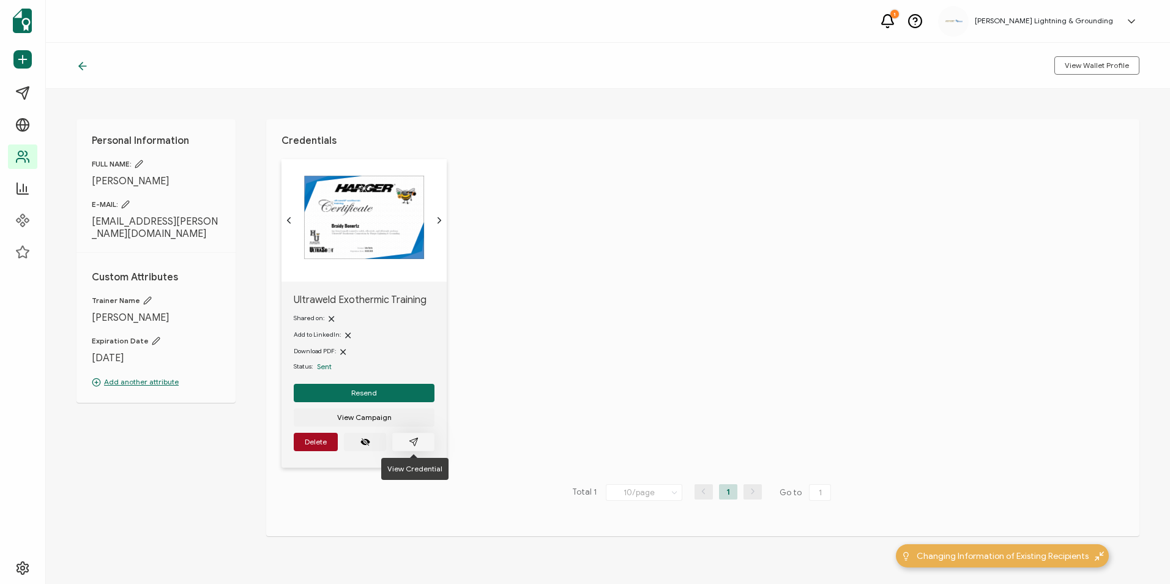
click at [423, 438] on button "button" at bounding box center [413, 442] width 42 height 18
